Goal: Information Seeking & Learning: Compare options

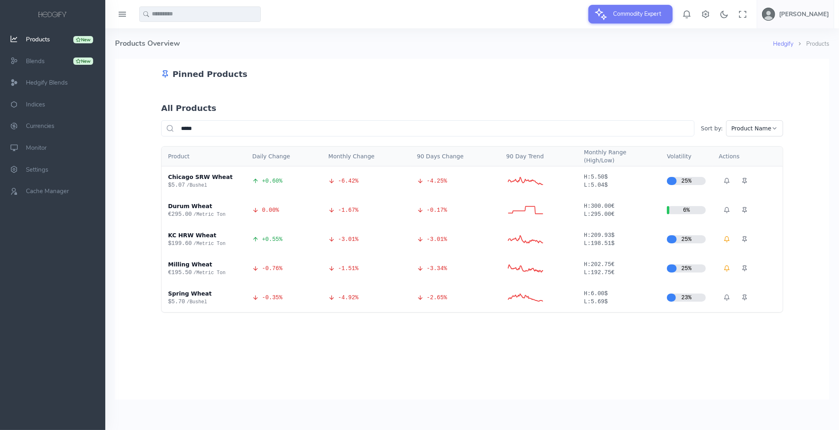
click at [170, 291] on div "Spring Wheat" at bounding box center [203, 293] width 71 height 8
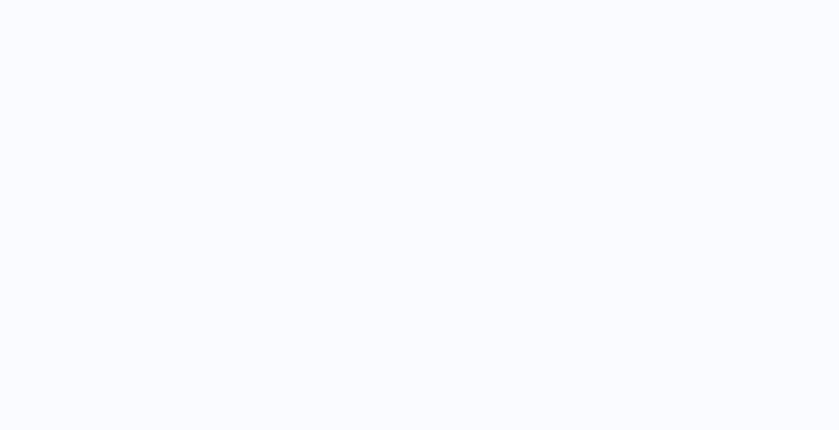
select select "****"
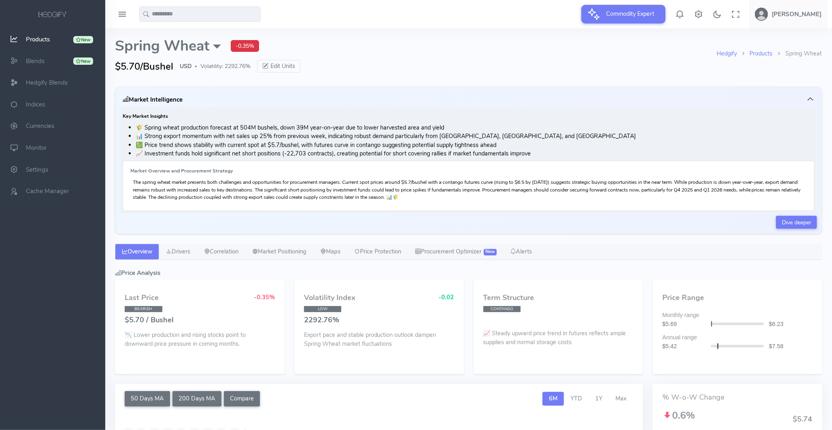
type input "**********"
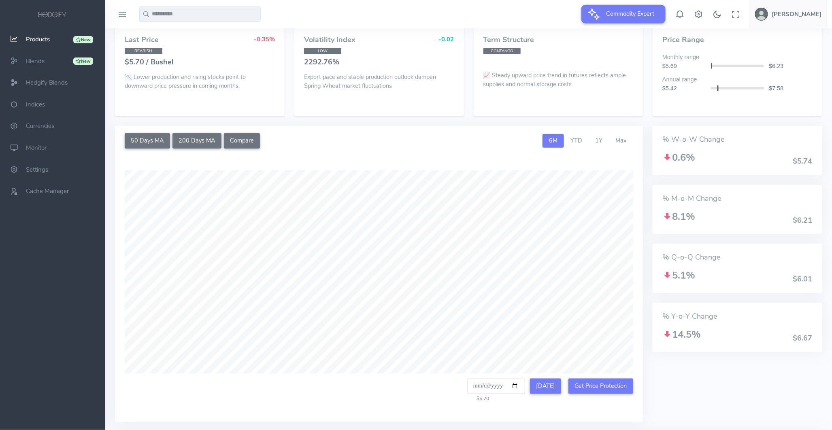
scroll to position [135, 0]
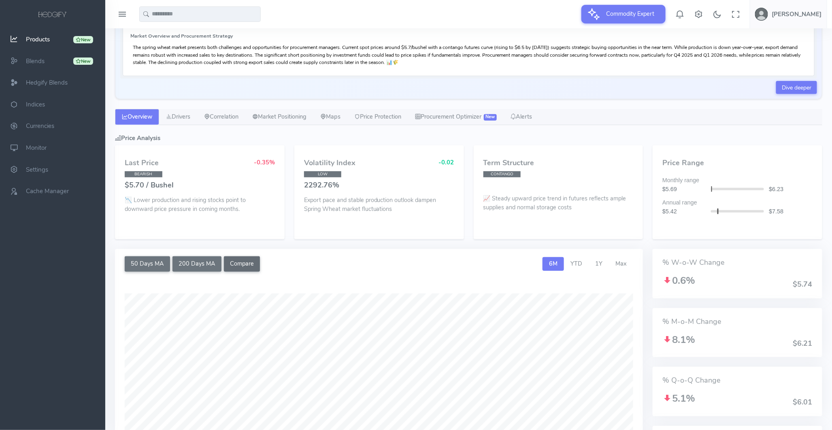
click at [234, 262] on button "Compare" at bounding box center [242, 263] width 36 height 15
click at [734, 71] on div "Market Overview and Procurement Strategy The spring wheat market presents both …" at bounding box center [469, 51] width 692 height 50
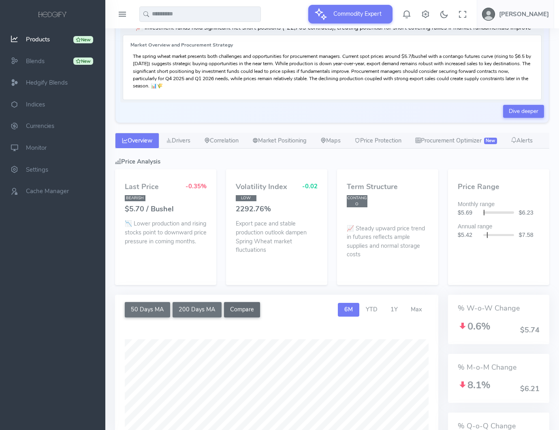
click at [237, 317] on button "Compare" at bounding box center [242, 309] width 36 height 15
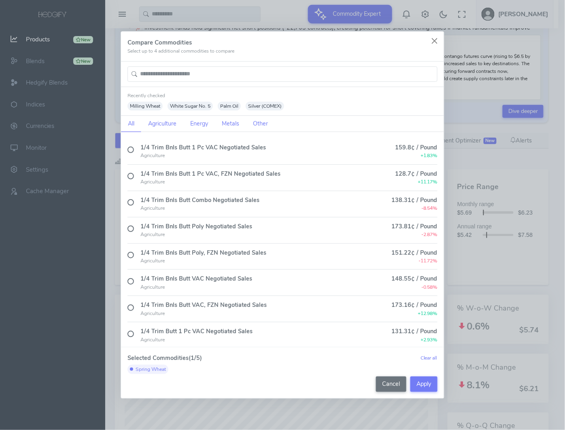
click at [209, 72] on input "text" at bounding box center [283, 73] width 310 height 15
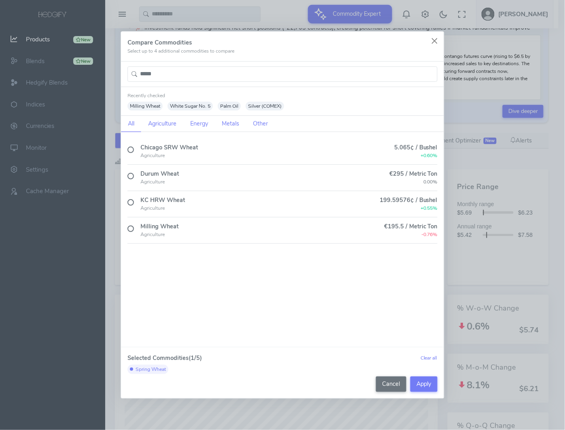
type input "*****"
click at [180, 145] on div "Chicago SRW Wheat" at bounding box center [168, 147] width 57 height 9
click at [426, 386] on button "Apply" at bounding box center [423, 383] width 27 height 15
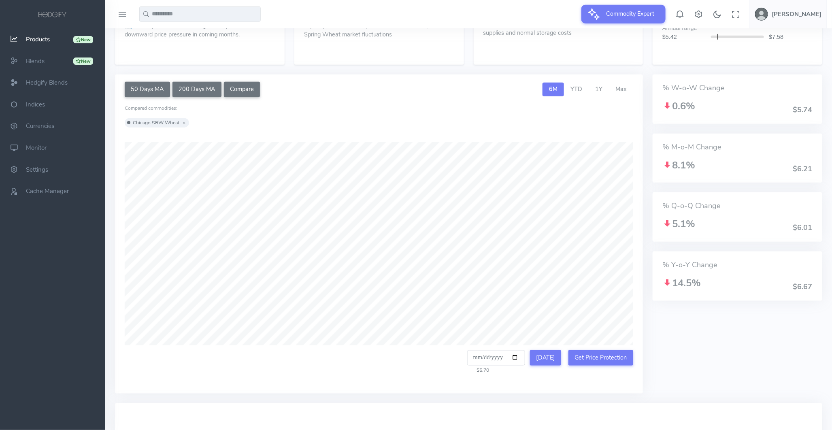
scroll to position [315, 0]
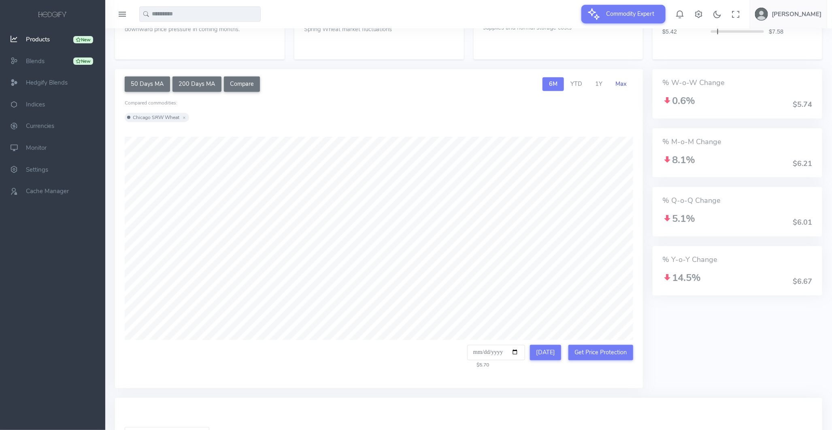
click at [622, 87] on span "Max" at bounding box center [620, 84] width 11 height 8
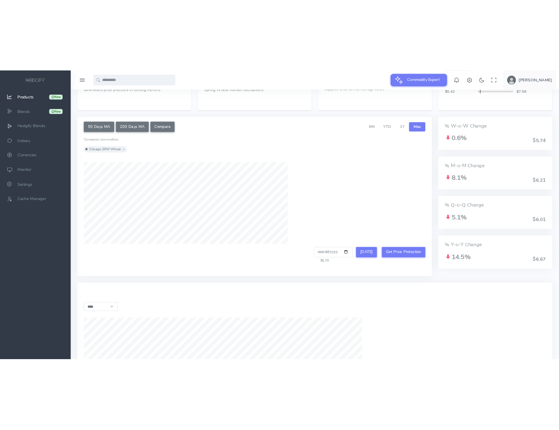
scroll to position [345, 0]
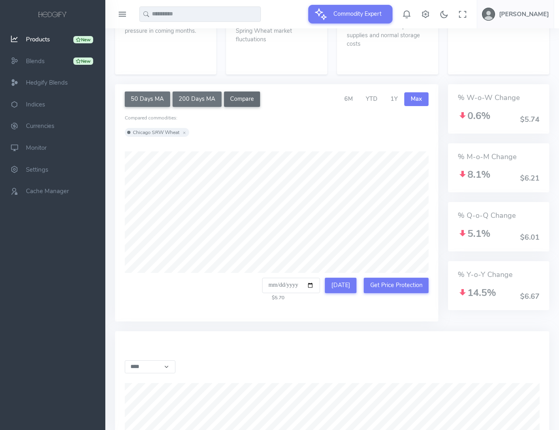
click at [236, 105] on button "Compare" at bounding box center [242, 98] width 36 height 15
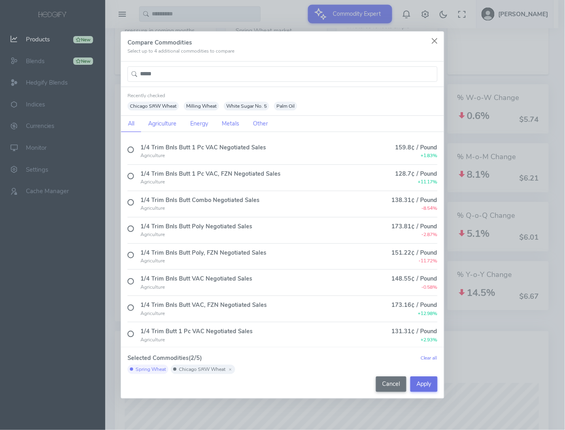
click at [425, 383] on button "Apply" at bounding box center [423, 383] width 27 height 15
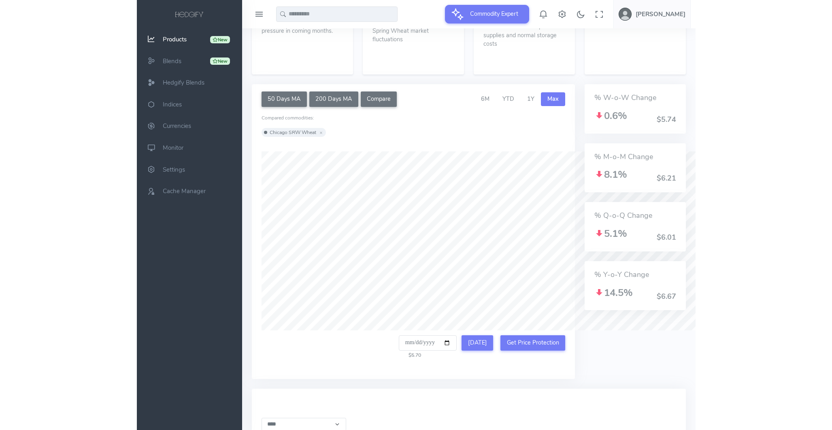
scroll to position [315, 0]
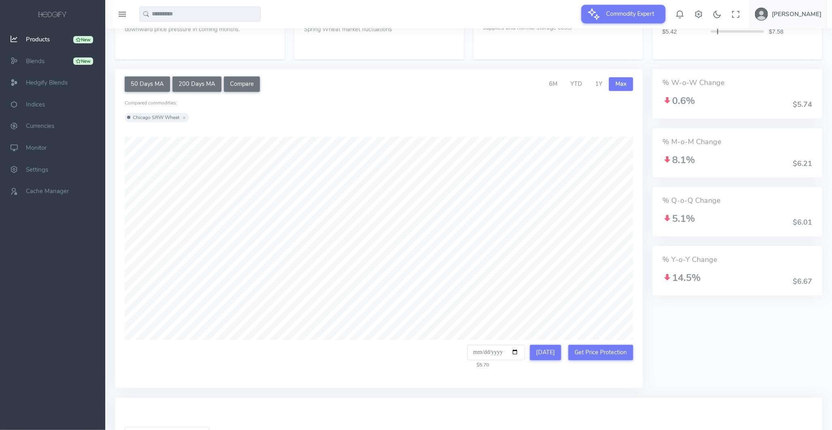
type input "**********"
click at [247, 85] on button "Compare" at bounding box center [242, 84] width 36 height 15
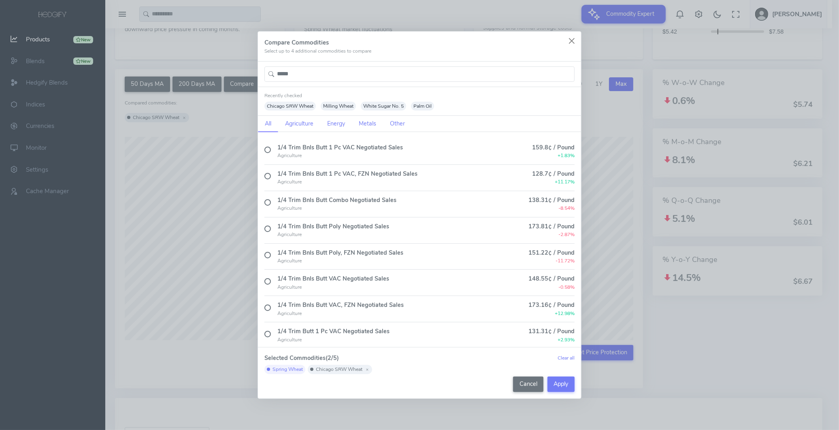
click at [565, 355] on button "Clear all" at bounding box center [565, 357] width 17 height 7
click at [557, 385] on button "Apply" at bounding box center [560, 383] width 27 height 15
